Goal: Information Seeking & Learning: Learn about a topic

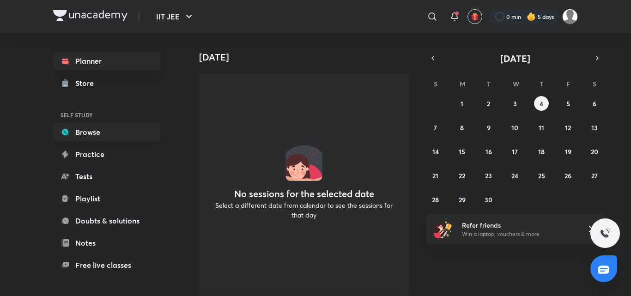
click at [143, 136] on link "Browse" at bounding box center [106, 132] width 107 height 18
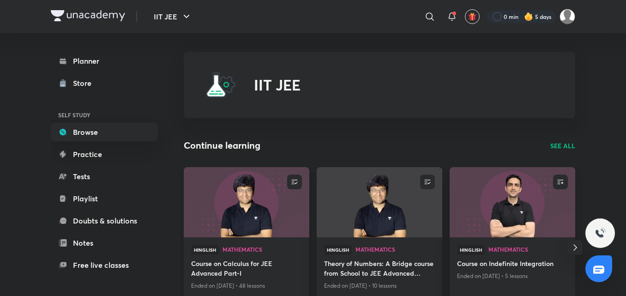
click at [254, 264] on h4 "Course on Calculus for JEE Advanced Part-I" at bounding box center [246, 269] width 111 height 21
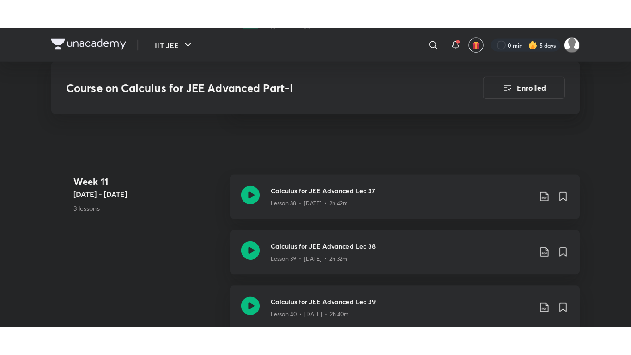
scroll to position [3023, 0]
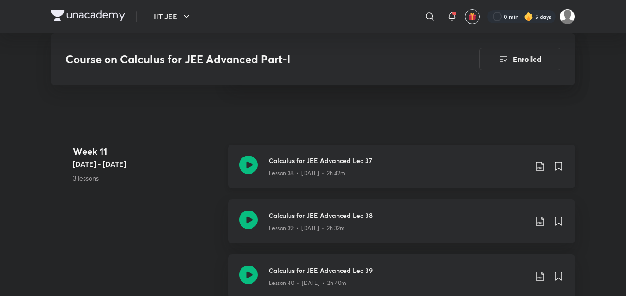
click at [355, 177] on div "Calculus for JEE Advanced Lec 37 Lesson 38 • [DATE] • 2h 42m" at bounding box center [401, 167] width 347 height 44
